Goal: Information Seeking & Learning: Learn about a topic

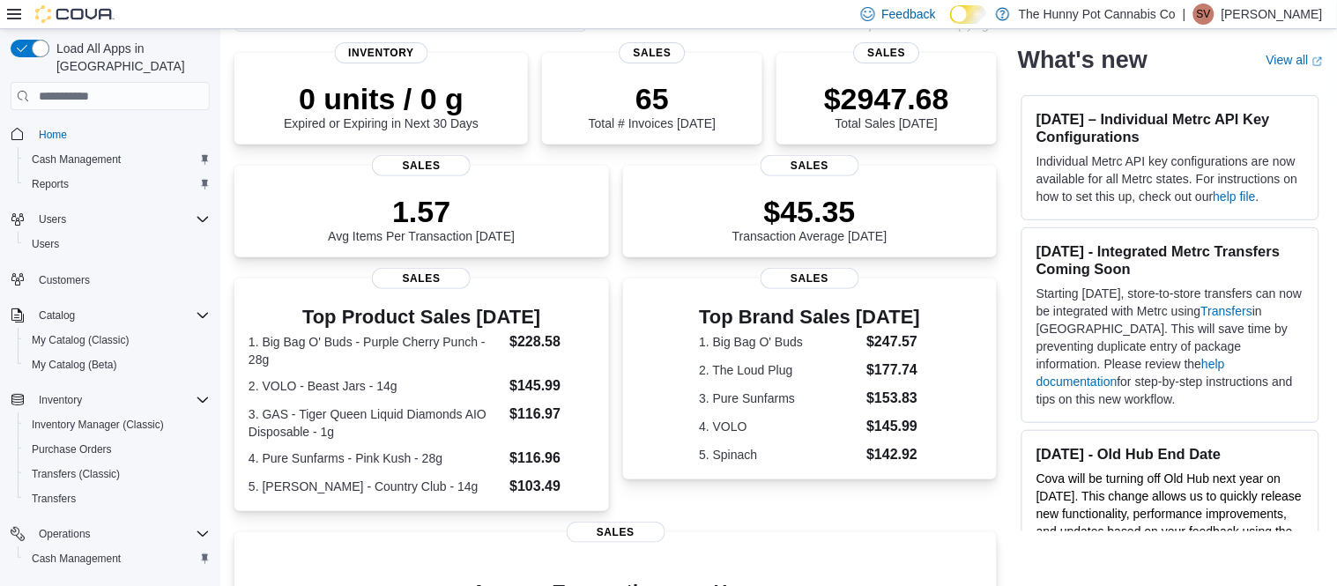
scroll to position [117, 0]
click at [352, 480] on dt "5. Woody Nelson - Country Club - 14g" at bounding box center [375, 486] width 254 height 18
click at [56, 128] on span "Home" at bounding box center [53, 135] width 28 height 14
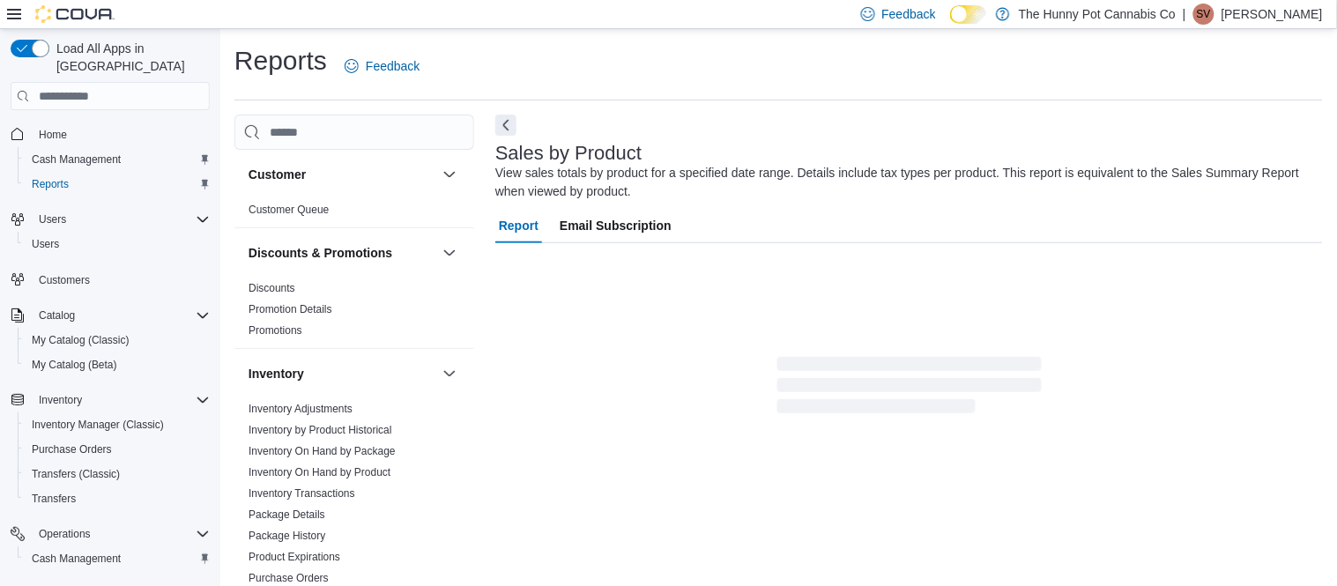
click at [352, 480] on span "Inventory On Hand by Product" at bounding box center [354, 472] width 226 height 21
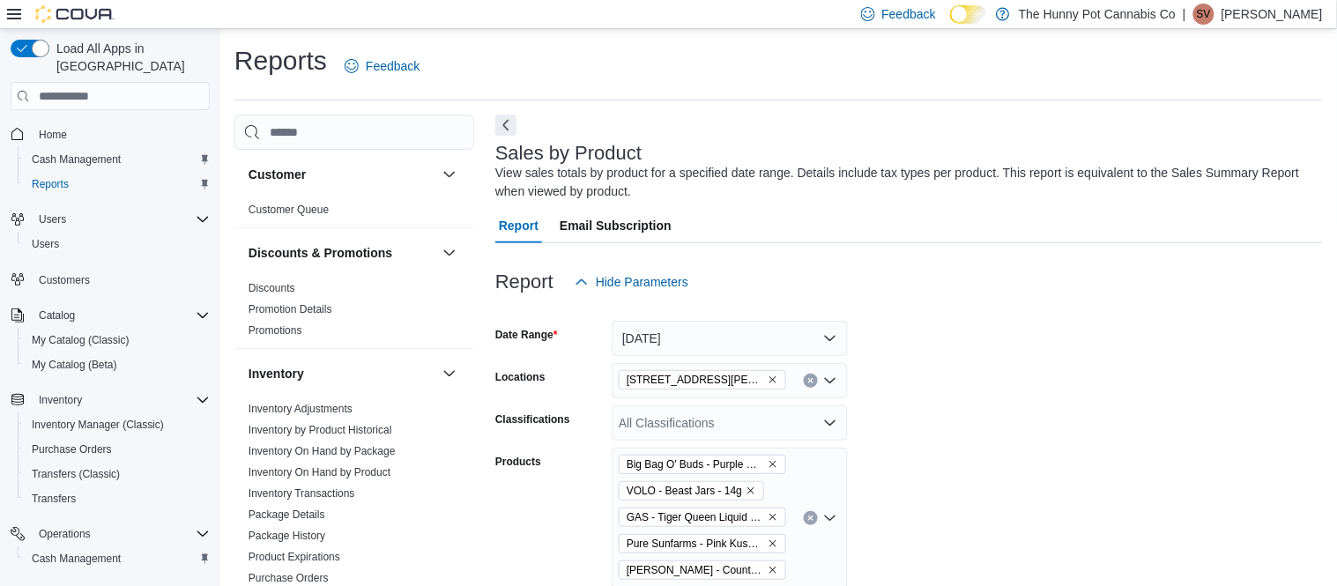
scroll to position [745, 0]
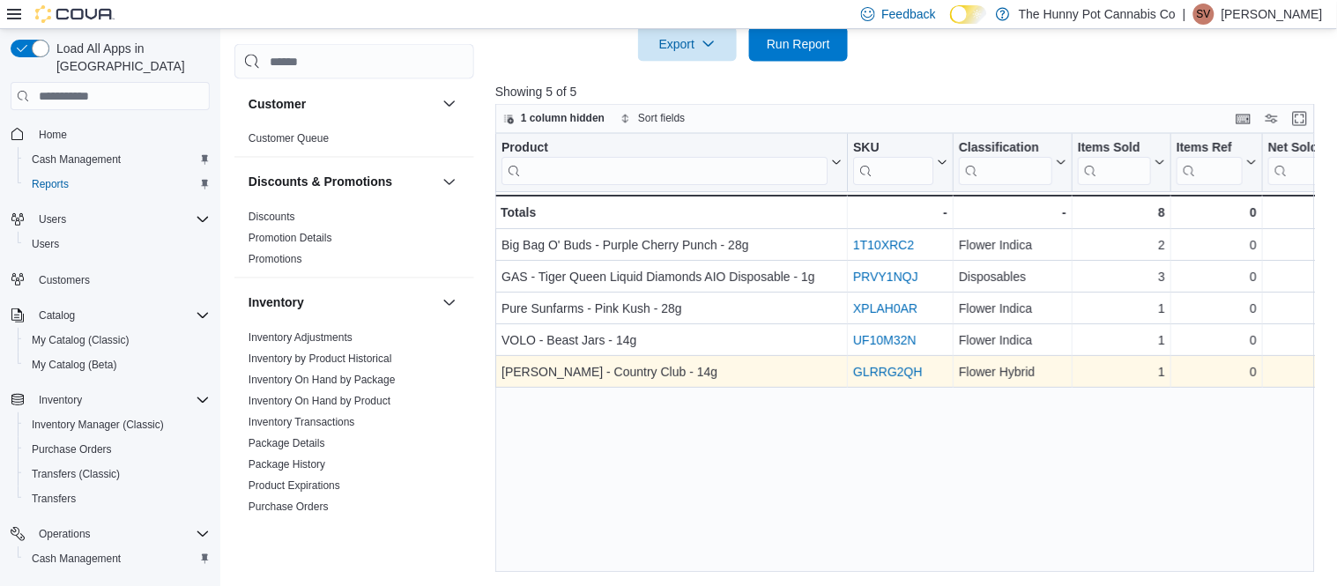
click at [874, 371] on link "GLRRG2QH" at bounding box center [888, 373] width 70 height 14
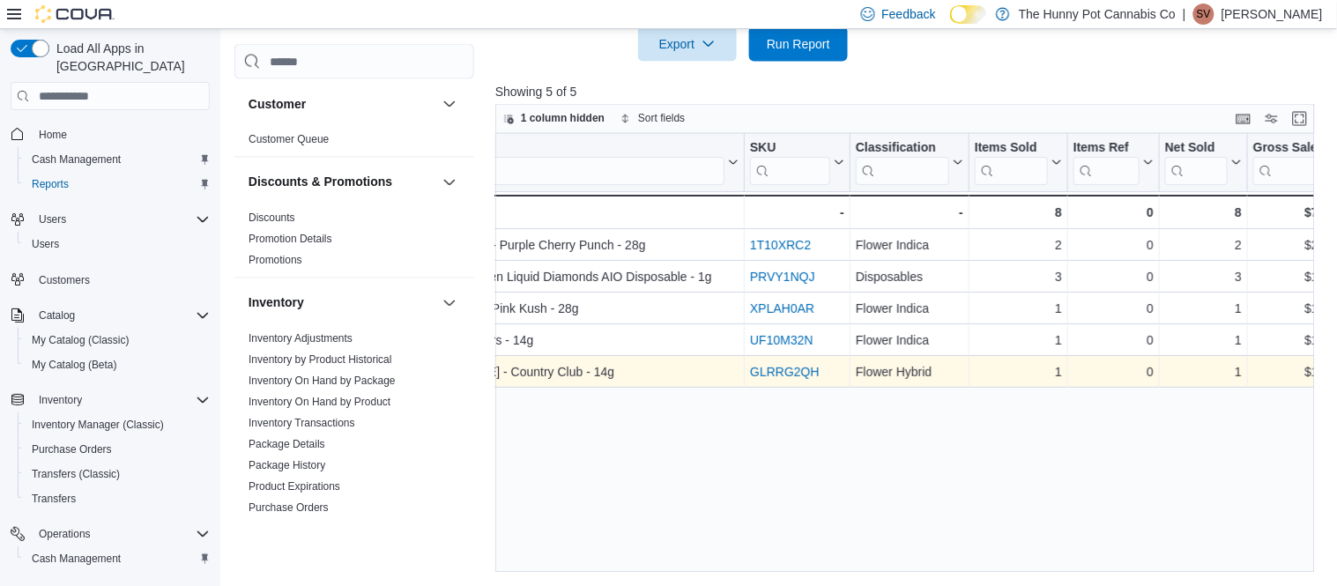
scroll to position [0, 0]
